Goal: Register for event/course: Register for event/course

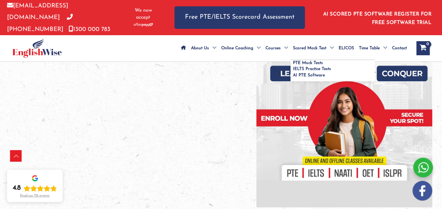
scroll to position [211, 0]
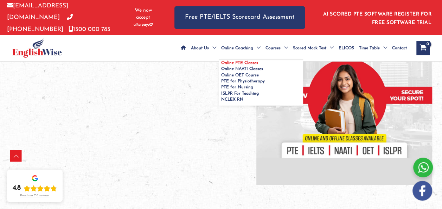
click at [219, 66] on link "Online PTE Classes" at bounding box center [261, 63] width 84 height 6
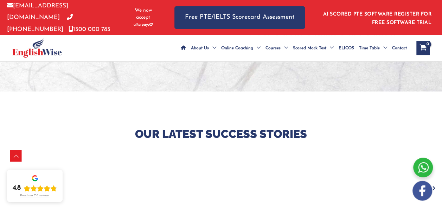
scroll to position [281, 0]
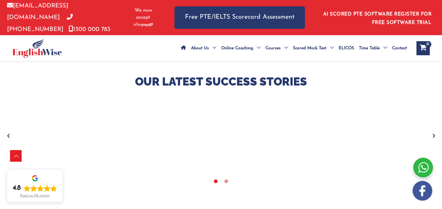
click at [434, 138] on div at bounding box center [221, 127] width 442 height 176
click at [431, 139] on icon "Next" at bounding box center [434, 135] width 7 height 7
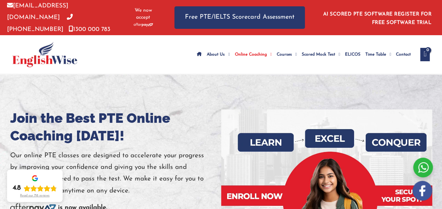
drag, startPoint x: 83, startPoint y: 63, endPoint x: 34, endPoint y: 67, distance: 48.7
click at [34, 67] on span at bounding box center [48, 54] width 72 height 25
click at [204, 66] on ul "Our Story Testimonials" at bounding box center [246, 74] width 84 height 16
click at [140, 150] on div at bounding box center [115, 147] width 211 height 5
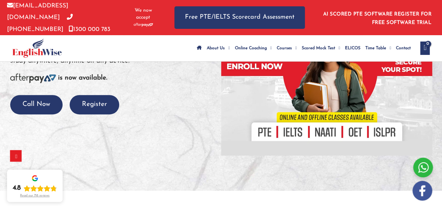
scroll to position [141, 0]
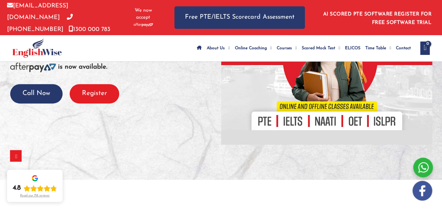
click at [101, 99] on button "Register" at bounding box center [95, 93] width 50 height 19
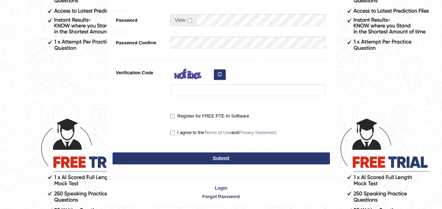
scroll to position [176, 0]
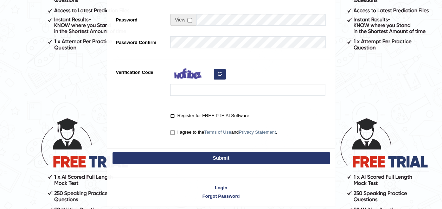
click at [172, 117] on input "Register for FREE PTE AI Software" at bounding box center [172, 116] width 5 height 5
checkbox input "true"
click at [173, 127] on div "I agree to the Terms of Use and Privacy Statement ." at bounding box center [247, 130] width 155 height 9
click at [173, 131] on input "I agree to the Terms of Use and Privacy Statement ." at bounding box center [172, 132] width 5 height 5
checkbox input "true"
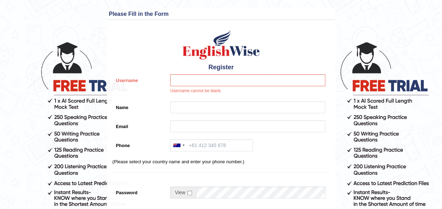
scroll to position [0, 0]
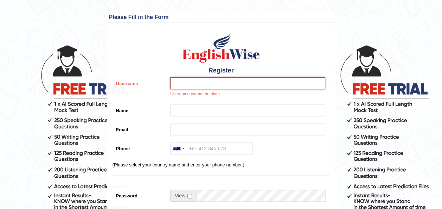
click at [189, 78] on input "Username" at bounding box center [247, 83] width 155 height 12
type input "N"
type input "d"
click at [199, 84] on input "Desirella" at bounding box center [247, 83] width 155 height 12
drag, startPoint x: 199, startPoint y: 84, endPoint x: 178, endPoint y: 81, distance: 20.9
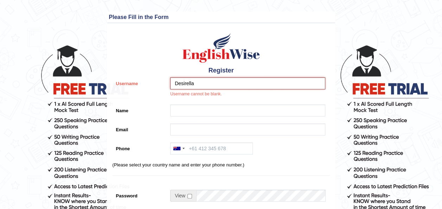
click at [178, 81] on input "Desirella" at bounding box center [247, 83] width 155 height 12
type input "Desirella"
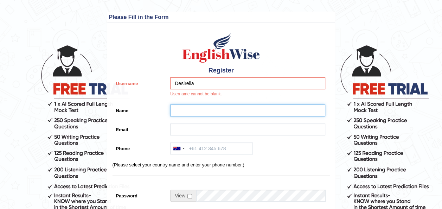
click at [173, 116] on input "Name" at bounding box center [247, 110] width 155 height 12
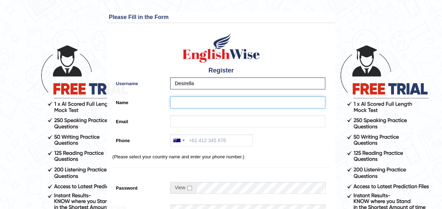
type input "David Jean-Noel Desire VASSOODAVEN"
type input "natlevas83@gmail.com"
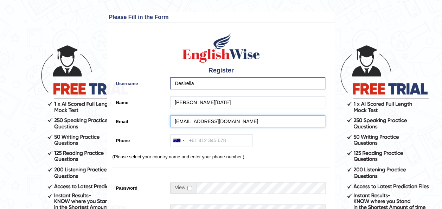
type input "+61403153556"
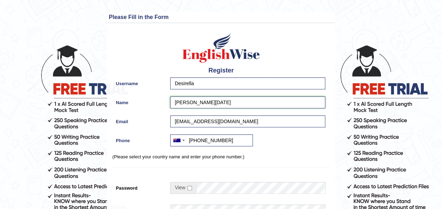
drag, startPoint x: 269, startPoint y: 101, endPoint x: 173, endPoint y: 100, distance: 96.0
click at [173, 100] on input "David Jean-Noel Desire VASSOODAVEN" at bounding box center [247, 102] width 155 height 12
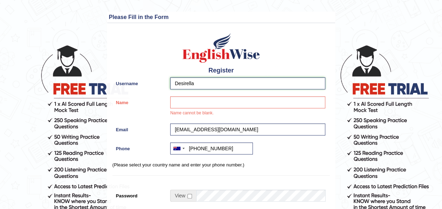
drag, startPoint x: 201, startPoint y: 82, endPoint x: 177, endPoint y: 79, distance: 24.0
click at [177, 79] on input "Desirella" at bounding box center [247, 83] width 155 height 12
type input "D"
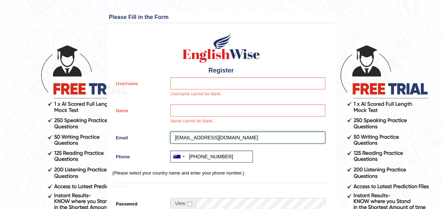
drag, startPoint x: 230, startPoint y: 130, endPoint x: 164, endPoint y: 131, distance: 66.5
click at [164, 131] on div "Register Username Username cannot be blank. Name Name cannot be blank. Email na…" at bounding box center [221, 179] width 228 height 305
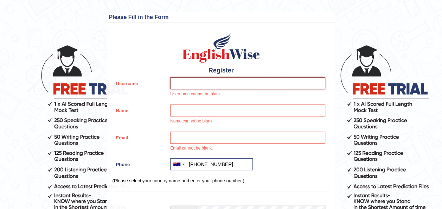
click at [200, 81] on input "Username" at bounding box center [247, 83] width 155 height 12
click at [182, 83] on input "Username" at bounding box center [247, 83] width 155 height 12
click at [286, 54] on div "Register Username Username cannot be blank. Name Name cannot be blank. Email Em…" at bounding box center [221, 183] width 228 height 313
click at [201, 87] on input "Username" at bounding box center [247, 83] width 155 height 12
type input "D"
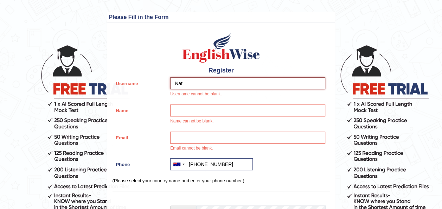
type input "Nat"
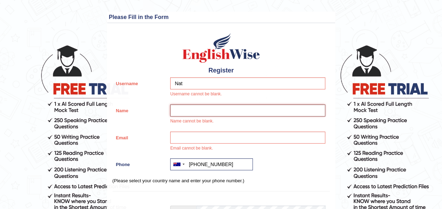
click at [187, 112] on input "Name" at bounding box center [247, 110] width 155 height 12
type input "[PERSON_NAME]"
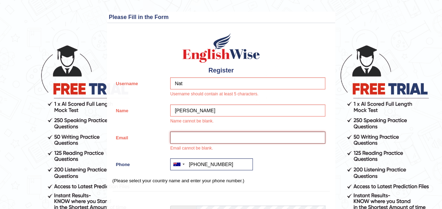
drag, startPoint x: 197, startPoint y: 136, endPoint x: 195, endPoint y: 140, distance: 4.1
click at [197, 136] on input "Email" at bounding box center [247, 138] width 155 height 12
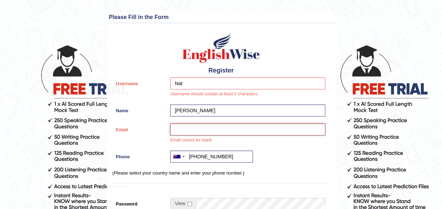
type input "natlevas83@gmail.com"
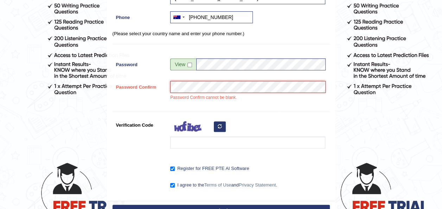
scroll to position [141, 0]
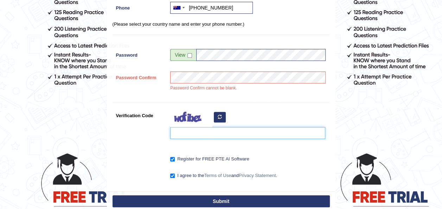
click at [200, 135] on input "Verification Code" at bounding box center [247, 133] width 155 height 12
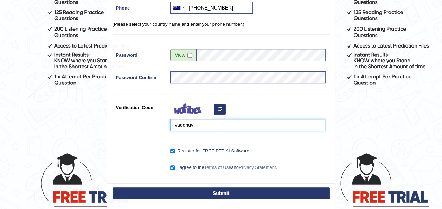
type input "vadqhuv"
click at [239, 189] on button "Submit" at bounding box center [221, 193] width 217 height 12
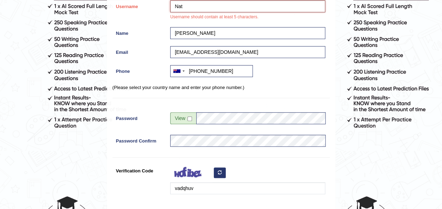
drag, startPoint x: 188, startPoint y: 8, endPoint x: 164, endPoint y: 13, distance: 24.9
click at [164, 13] on div "Username Nat Username should contain at least 5 characters." at bounding box center [221, 12] width 217 height 24
type input "Desirella"
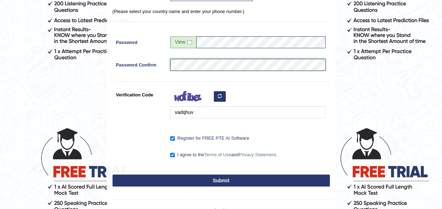
scroll to position [168, 0]
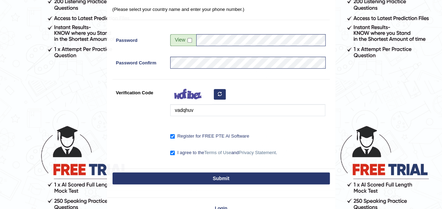
click at [220, 176] on button "Submit" at bounding box center [221, 178] width 217 height 12
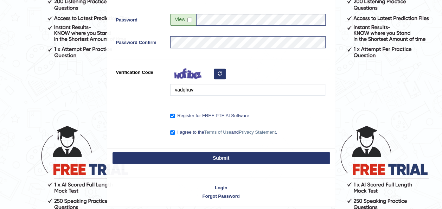
scroll to position [148, 0]
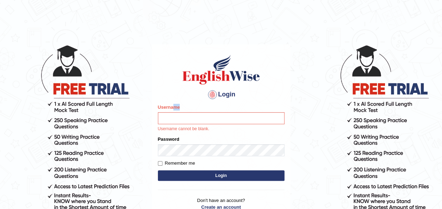
click at [174, 112] on div "Username Username cannot be blank." at bounding box center [221, 118] width 127 height 28
drag, startPoint x: 174, startPoint y: 112, endPoint x: 165, endPoint y: 120, distance: 11.5
click at [166, 119] on input "Username" at bounding box center [221, 118] width 127 height 12
type input "Desirella"
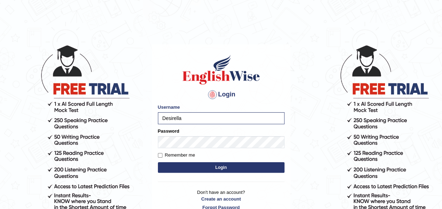
click at [250, 170] on button "Login" at bounding box center [221, 167] width 127 height 11
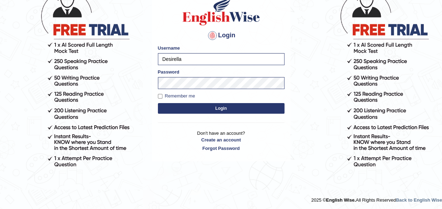
scroll to position [60, 0]
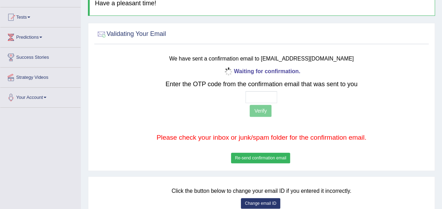
scroll to position [70, 0]
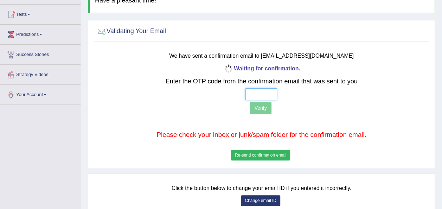
click at [265, 92] on input "text" at bounding box center [262, 94] width 32 height 12
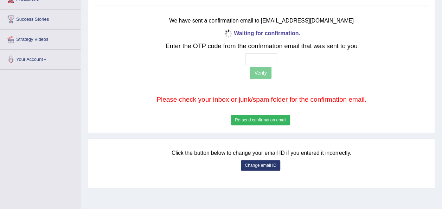
click at [266, 119] on button "Re-send confirmation email" at bounding box center [260, 120] width 59 height 11
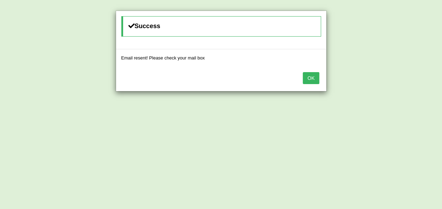
click at [312, 78] on button "OK" at bounding box center [311, 78] width 16 height 12
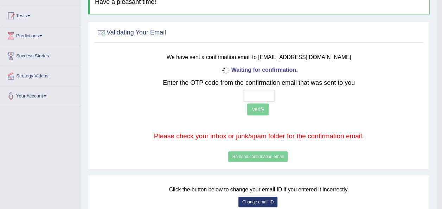
scroll to position [0, 0]
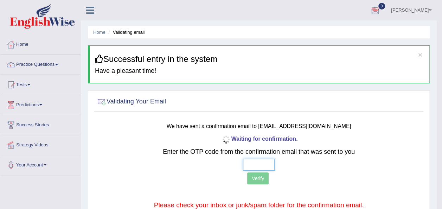
click at [253, 160] on input "text" at bounding box center [259, 165] width 32 height 12
paste input "1 3 9 3"
type input "1 3 9 3"
click at [262, 179] on button "Verify" at bounding box center [257, 178] width 21 height 12
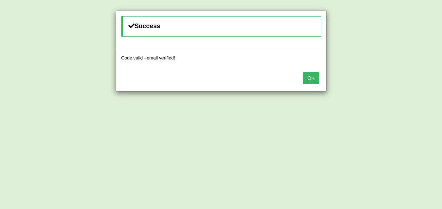
click at [307, 79] on button "OK" at bounding box center [311, 78] width 16 height 12
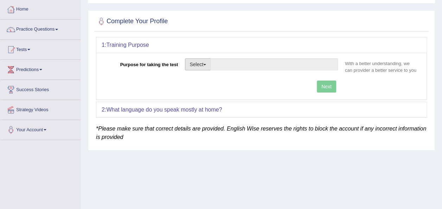
click at [208, 65] on button "Select" at bounding box center [198, 64] width 26 height 12
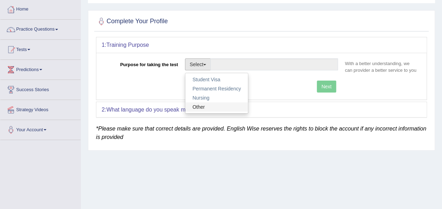
click at [212, 108] on link "Other" at bounding box center [216, 106] width 63 height 9
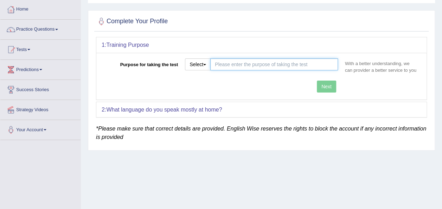
click at [274, 63] on input "Purpose for taking the test" at bounding box center [274, 64] width 128 height 12
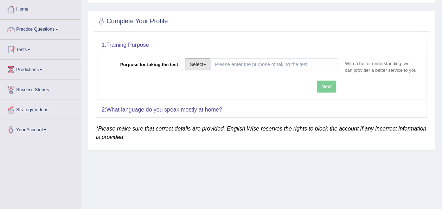
click at [205, 64] on span "button" at bounding box center [204, 64] width 3 height 1
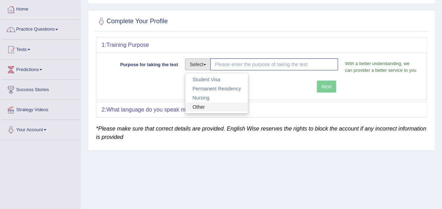
click at [201, 108] on link "Other" at bounding box center [216, 106] width 63 height 9
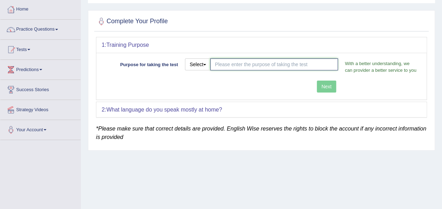
click at [228, 64] on input "Purpose for taking the test" at bounding box center [274, 64] width 128 height 12
type input "S"
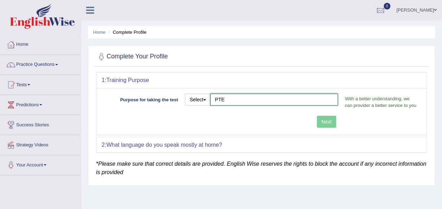
type input "PTE"
click at [236, 149] on div "2: What language do you speak mostly at home?" at bounding box center [261, 144] width 330 height 15
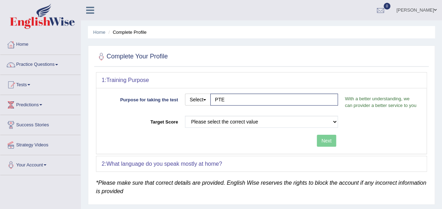
click at [231, 162] on div "2: What language do you speak mostly at home?" at bounding box center [261, 163] width 330 height 15
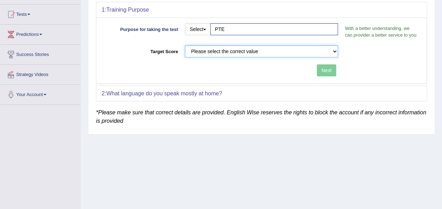
click at [271, 52] on select "Please select the correct value 50 (6 bands) 58 (6.5 bands) 65 (7 bands) 79 (8 …" at bounding box center [261, 51] width 153 height 12
click at [312, 51] on select "Please select the correct value 50 (6 bands) 58 (6.5 bands) 65 (7 bands) 79 (8 …" at bounding box center [261, 51] width 153 height 12
select select "79"
click at [185, 45] on select "Please select the correct value 50 (6 bands) 58 (6.5 bands) 65 (7 bands) 79 (8 …" at bounding box center [261, 51] width 153 height 12
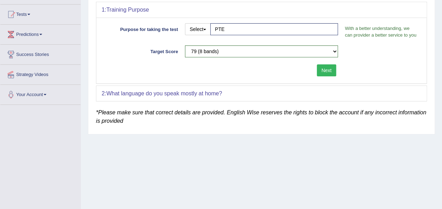
click at [217, 91] on b "What language do you speak mostly at home?" at bounding box center [164, 93] width 116 height 6
click at [237, 92] on div "2: What language do you speak mostly at home?" at bounding box center [261, 93] width 330 height 15
click at [310, 88] on div "2: What language do you speak mostly at home?" at bounding box center [261, 93] width 330 height 15
click at [145, 94] on b "What language do you speak mostly at home?" at bounding box center [164, 93] width 116 height 6
click at [322, 68] on button "Next" at bounding box center [326, 70] width 19 height 12
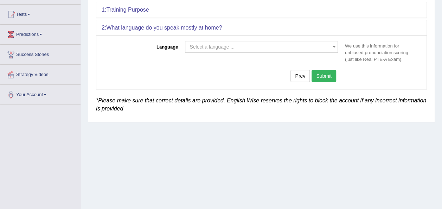
click at [322, 50] on span "Select a language ..." at bounding box center [261, 47] width 153 height 12
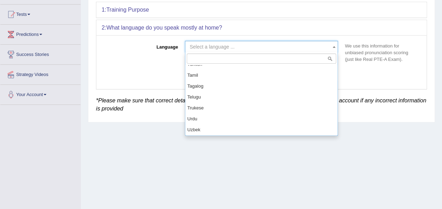
scroll to position [597, 0]
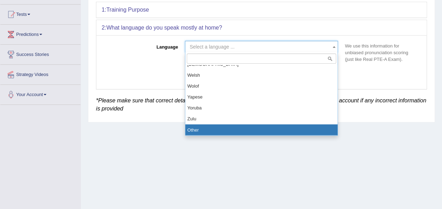
select select "Other"
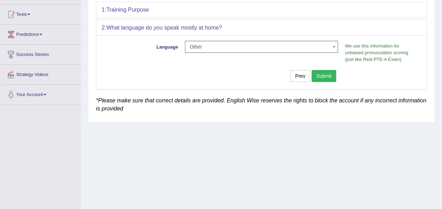
click at [324, 78] on button "Submit" at bounding box center [324, 76] width 25 height 12
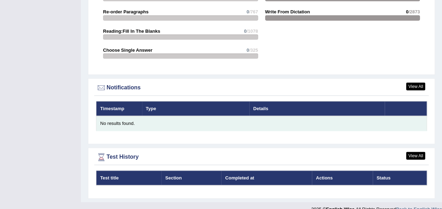
scroll to position [810, 0]
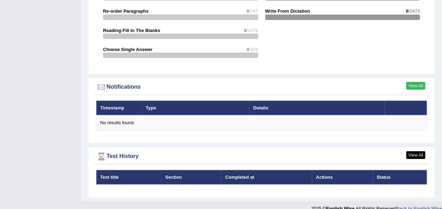
click at [420, 82] on link "View All" at bounding box center [415, 86] width 19 height 8
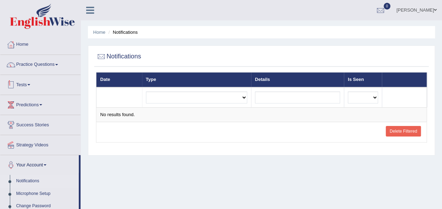
click at [32, 83] on link "Tests" at bounding box center [40, 84] width 80 height 18
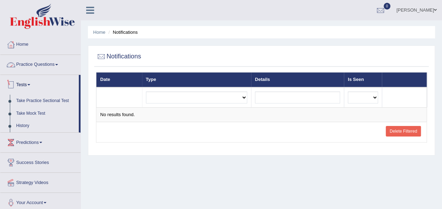
click at [52, 64] on link "Practice Questions" at bounding box center [40, 64] width 80 height 18
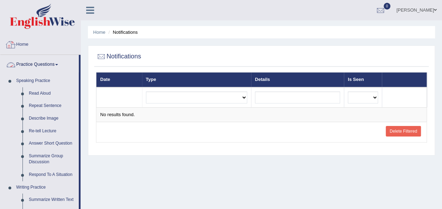
click at [27, 46] on link "Home" at bounding box center [40, 44] width 80 height 18
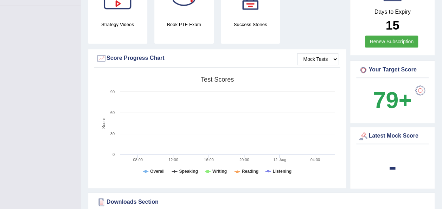
scroll to position [176, 0]
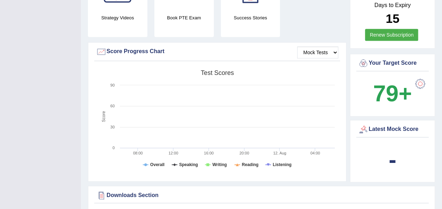
click at [421, 79] on div at bounding box center [420, 84] width 14 height 14
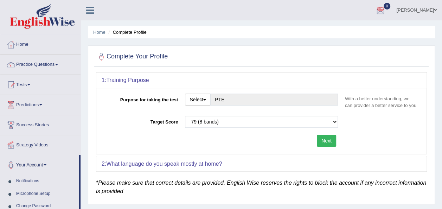
click at [405, 12] on link "[PERSON_NAME]" at bounding box center [416, 9] width 51 height 18
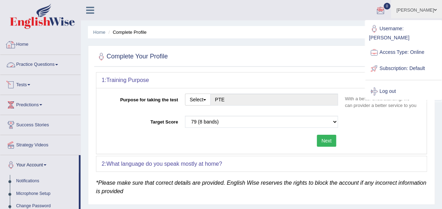
click at [26, 48] on link "Home" at bounding box center [40, 44] width 80 height 18
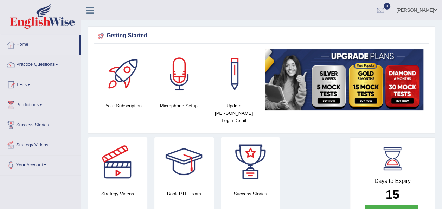
click at [89, 13] on icon at bounding box center [90, 10] width 8 height 9
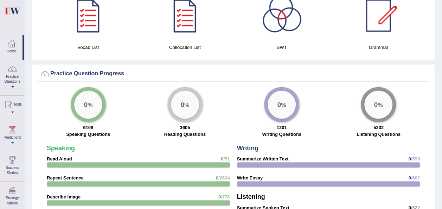
scroll to position [492, 0]
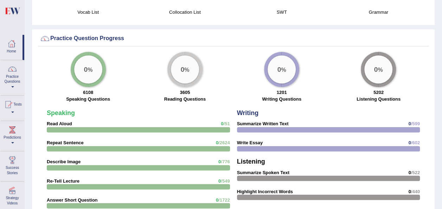
click at [63, 121] on strong "Read Aloud" at bounding box center [59, 123] width 25 height 5
click at [64, 121] on strong "Read Aloud" at bounding box center [59, 123] width 25 height 5
click at [67, 109] on strong "Speaking" at bounding box center [61, 112] width 28 height 7
click at [189, 127] on div at bounding box center [138, 129] width 183 height 5
click at [186, 75] on div "0 %" at bounding box center [185, 69] width 28 height 28
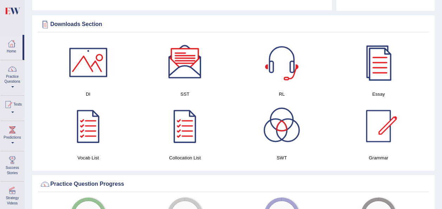
scroll to position [260, 0]
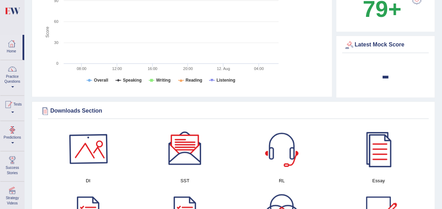
click at [19, 114] on link "Tests" at bounding box center [12, 107] width 24 height 23
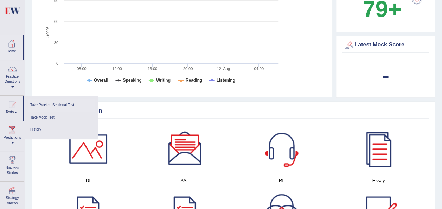
click at [63, 104] on link "Take Practice Sectional Test" at bounding box center [61, 105] width 67 height 12
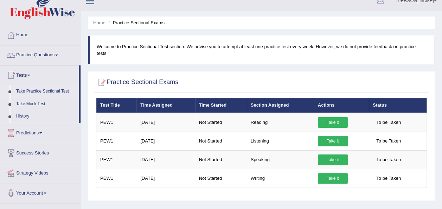
scroll to position [35, 0]
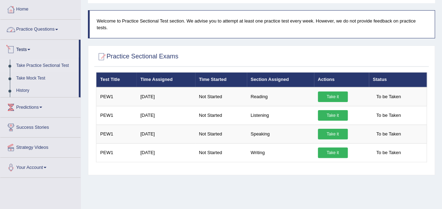
click at [57, 31] on link "Practice Questions" at bounding box center [40, 29] width 80 height 18
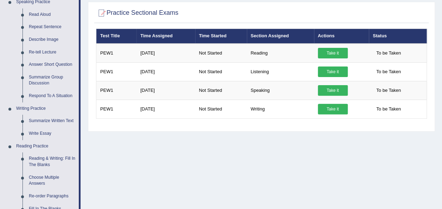
scroll to position [0, 0]
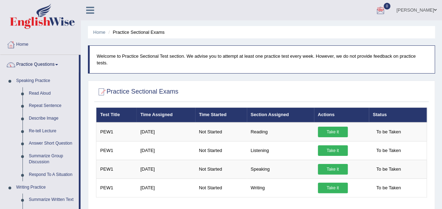
click at [435, 13] on link "[PERSON_NAME]" at bounding box center [416, 9] width 51 height 18
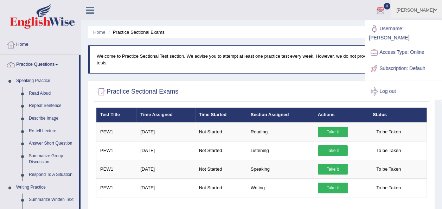
click at [348, 32] on ul "Home Practice Sectional Exams" at bounding box center [261, 32] width 347 height 12
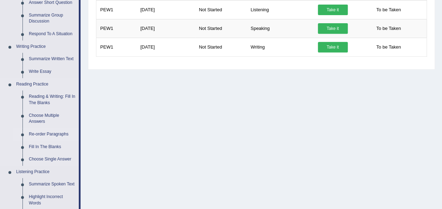
scroll to position [176, 0]
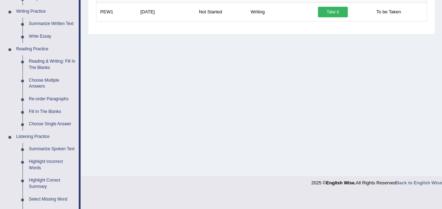
drag, startPoint x: 103, startPoint y: 209, endPoint x: 87, endPoint y: 214, distance: 17.1
